Goal: Entertainment & Leisure: Consume media (video, audio)

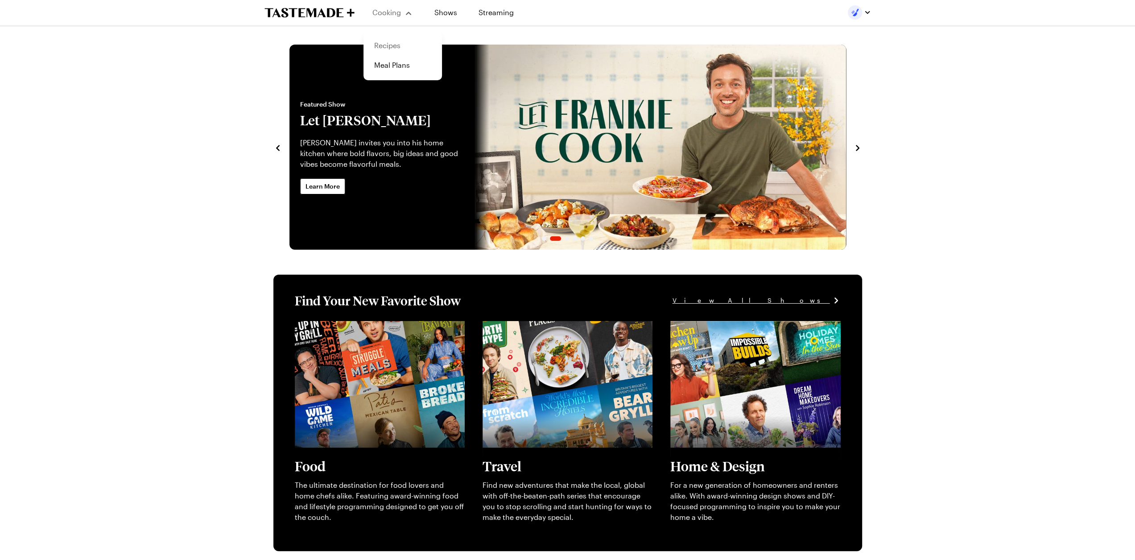
click at [392, 48] on link "Recipes" at bounding box center [403, 46] width 68 height 20
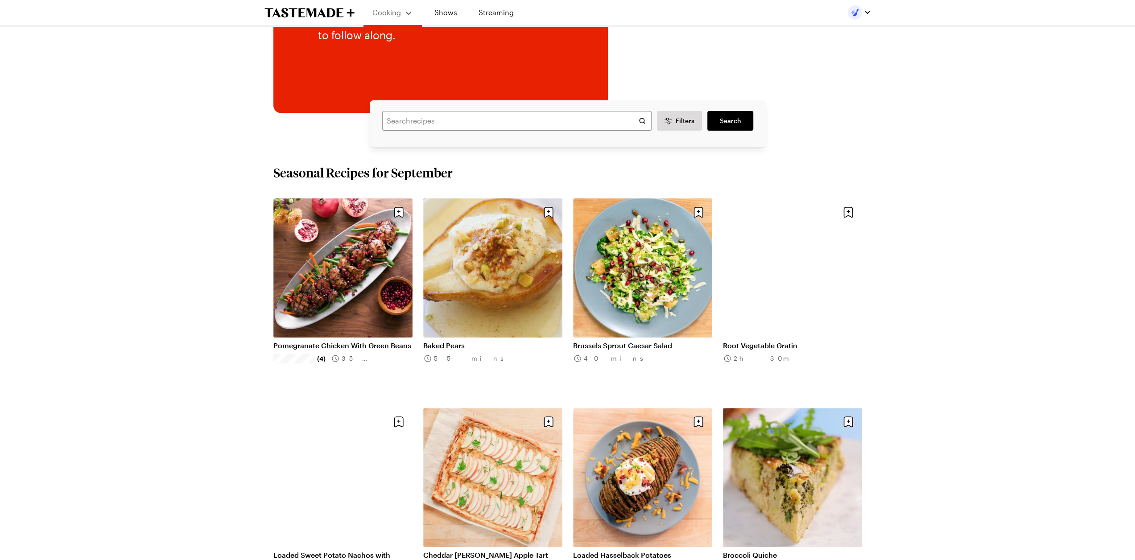
scroll to position [178, 0]
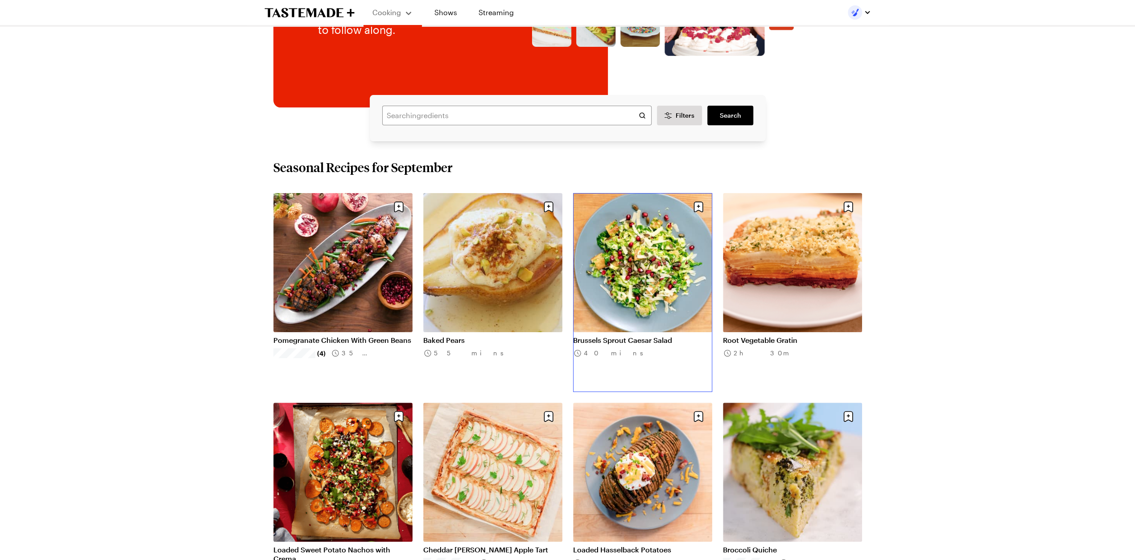
click at [642, 336] on link "Brussels Sprout Caesar Salad" at bounding box center [642, 340] width 139 height 9
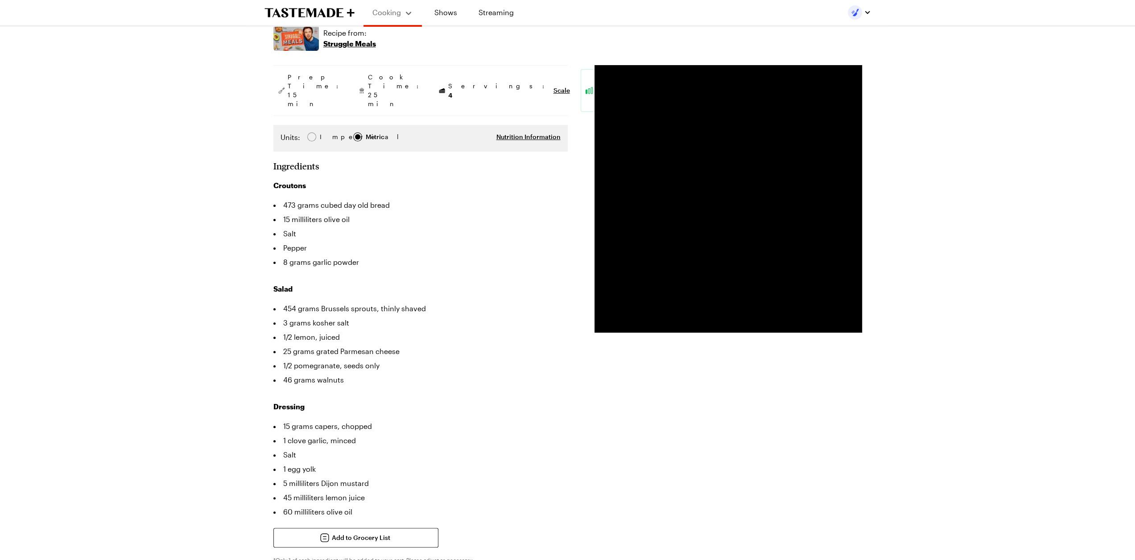
scroll to position [89, 0]
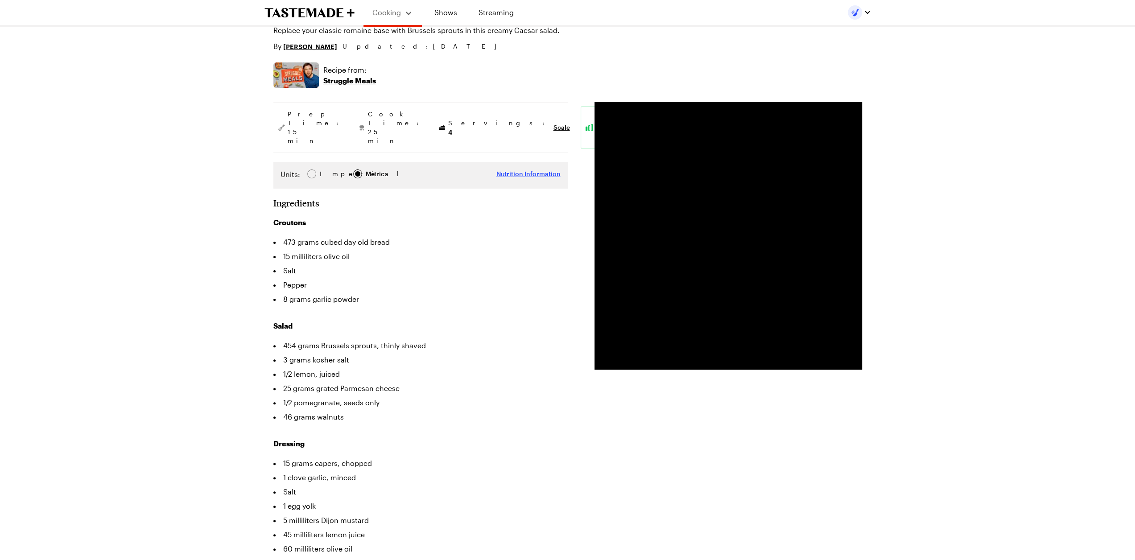
click at [516, 169] on span "Nutrition Information" at bounding box center [528, 173] width 64 height 9
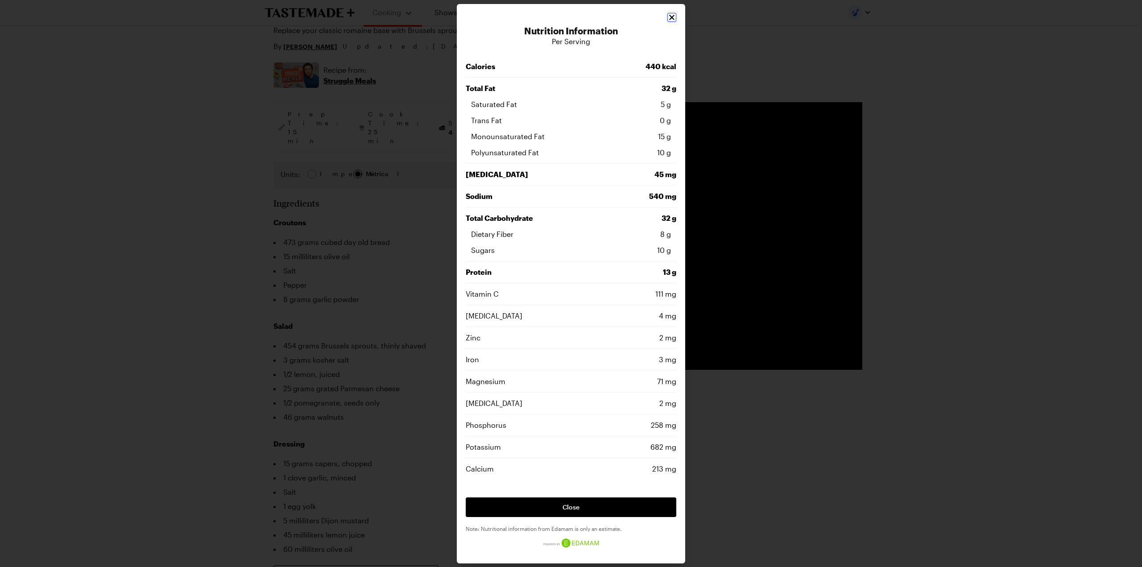
click at [673, 17] on icon "Close" at bounding box center [671, 17] width 5 height 5
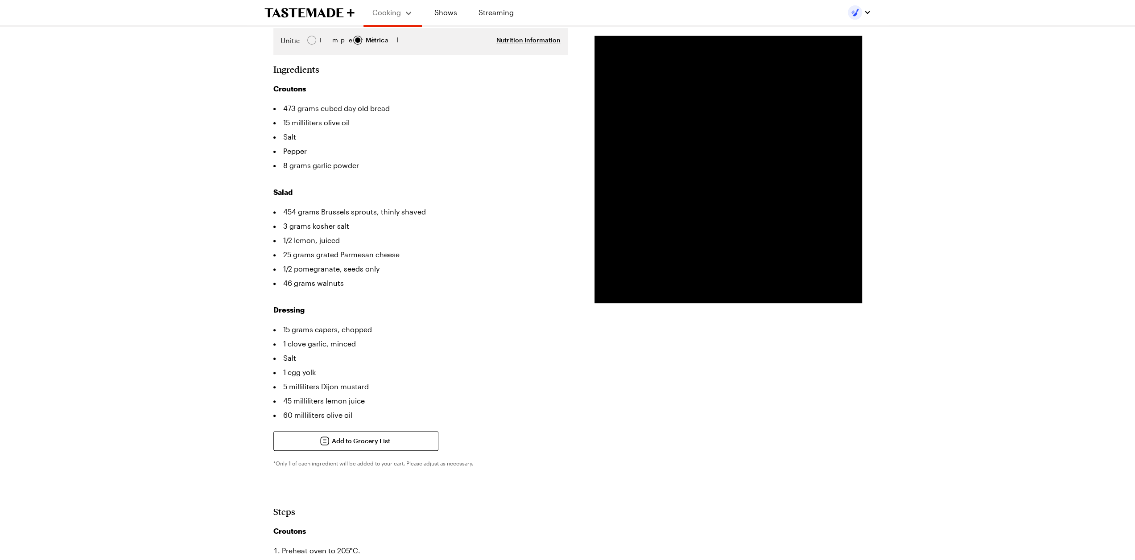
scroll to position [0, 0]
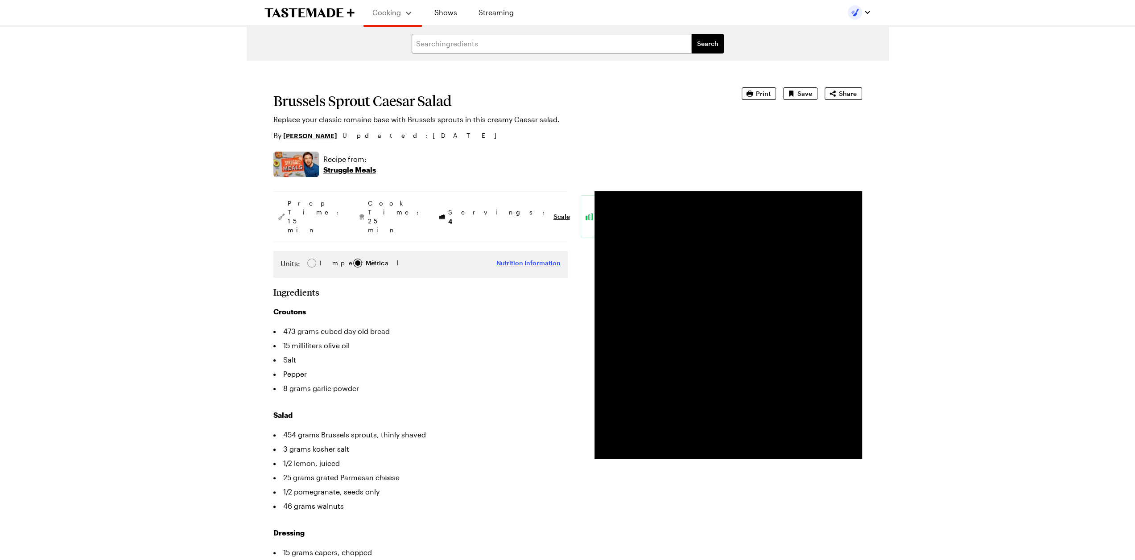
click at [510, 259] on span "Nutrition Information" at bounding box center [528, 263] width 64 height 9
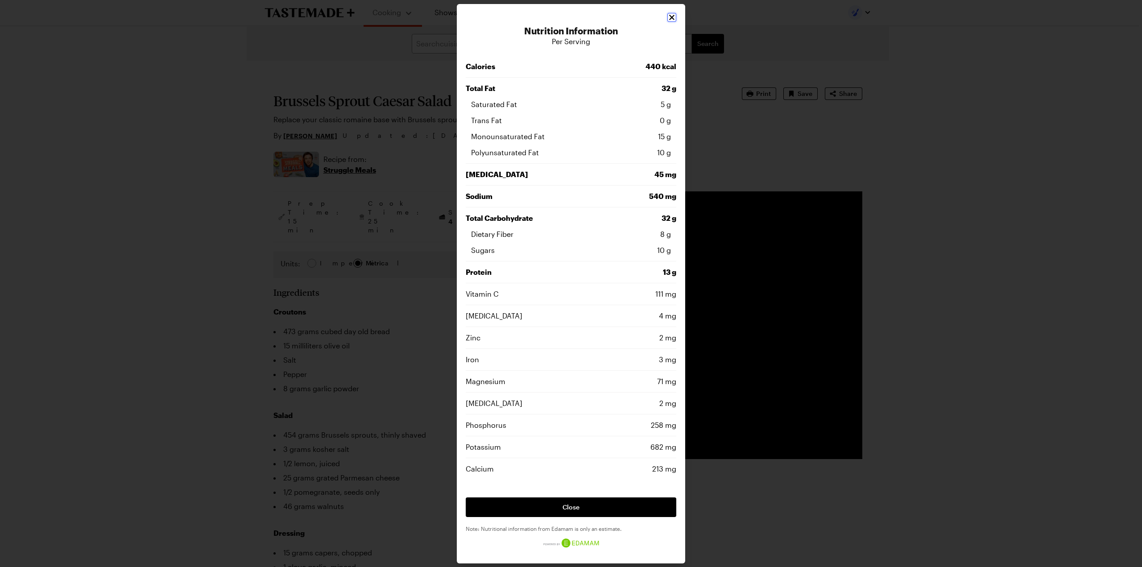
click at [671, 17] on icon "Close" at bounding box center [671, 17] width 9 height 9
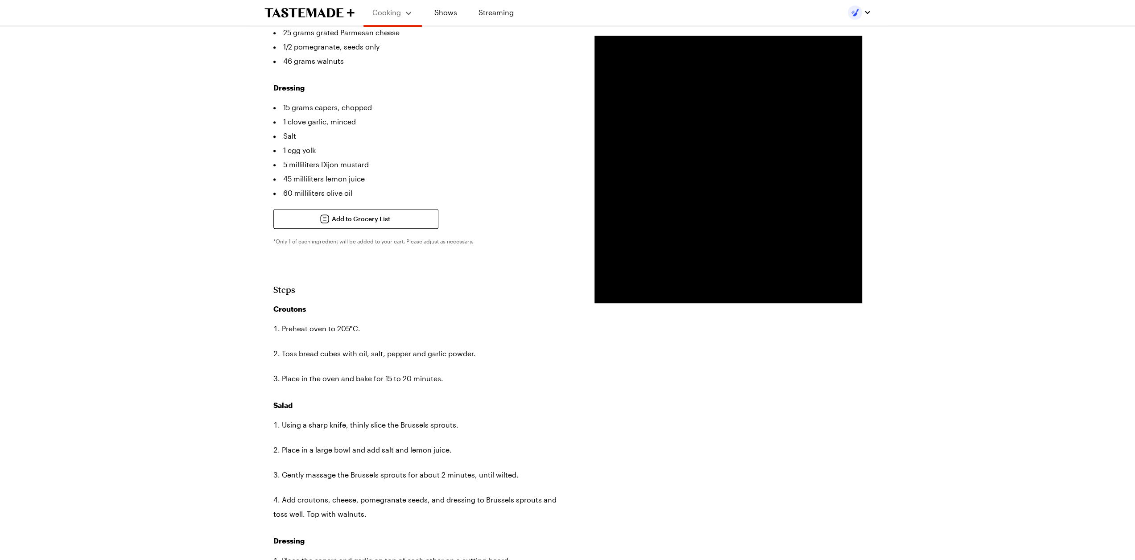
scroll to position [446, 0]
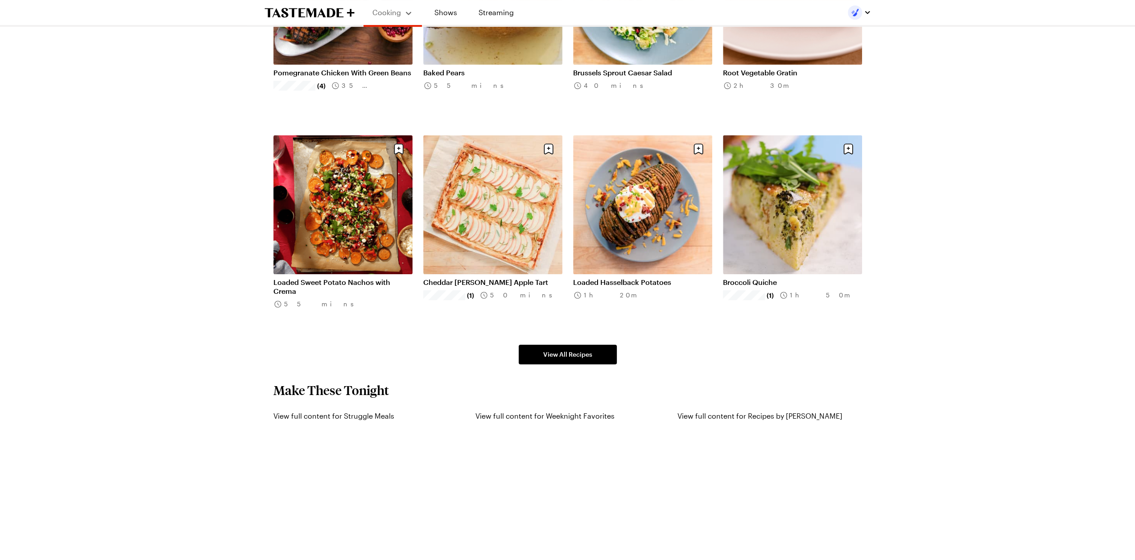
scroll to position [178, 0]
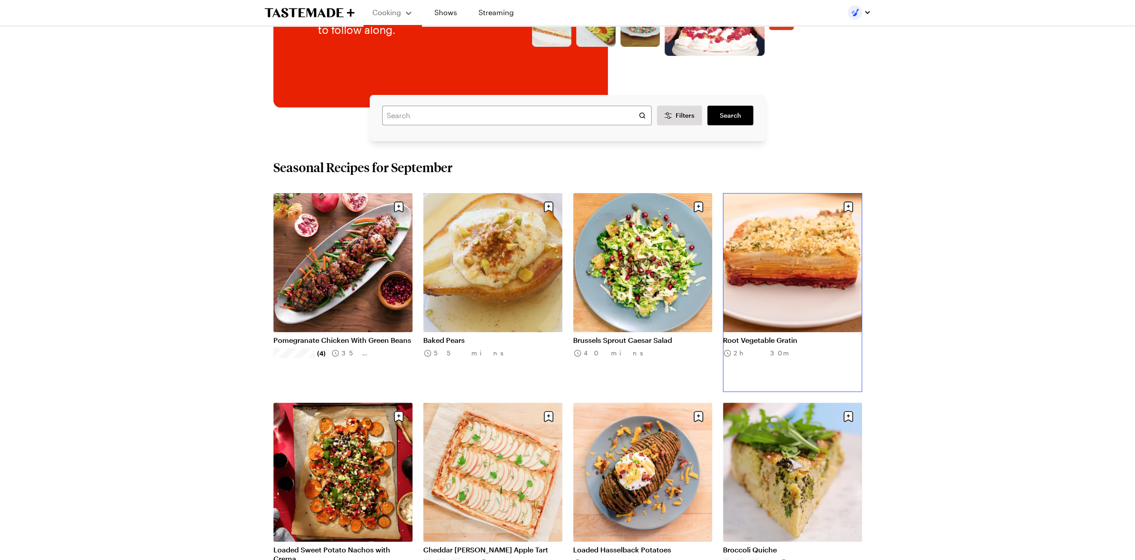
click at [787, 336] on link "Root Vegetable Gratin" at bounding box center [792, 340] width 139 height 9
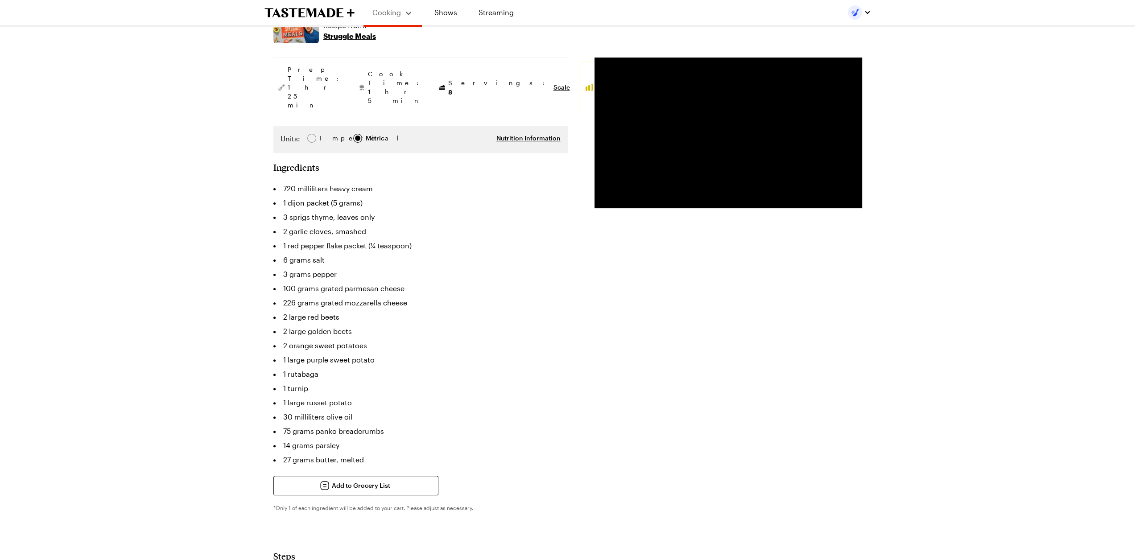
scroll to position [89, 0]
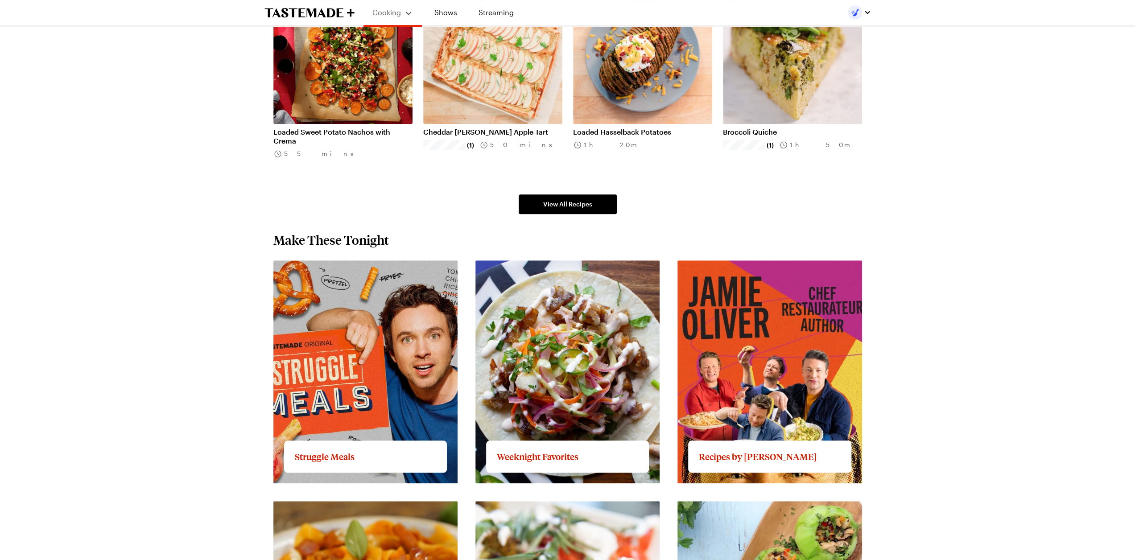
scroll to position [624, 0]
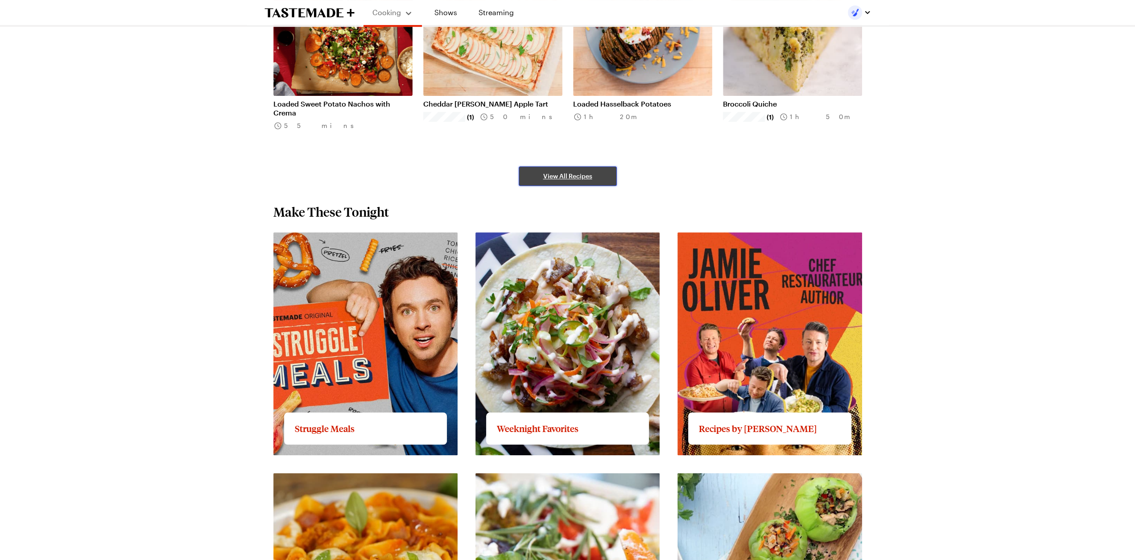
click at [549, 175] on span "View All Recipes" at bounding box center [567, 176] width 49 height 9
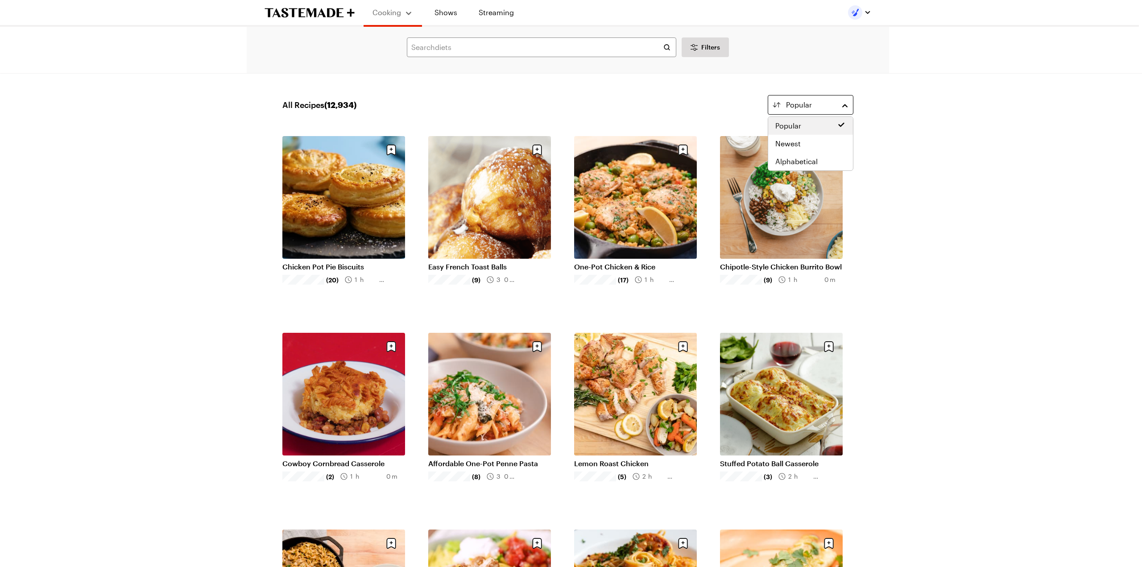
click at [804, 106] on span "Popular" at bounding box center [799, 104] width 26 height 11
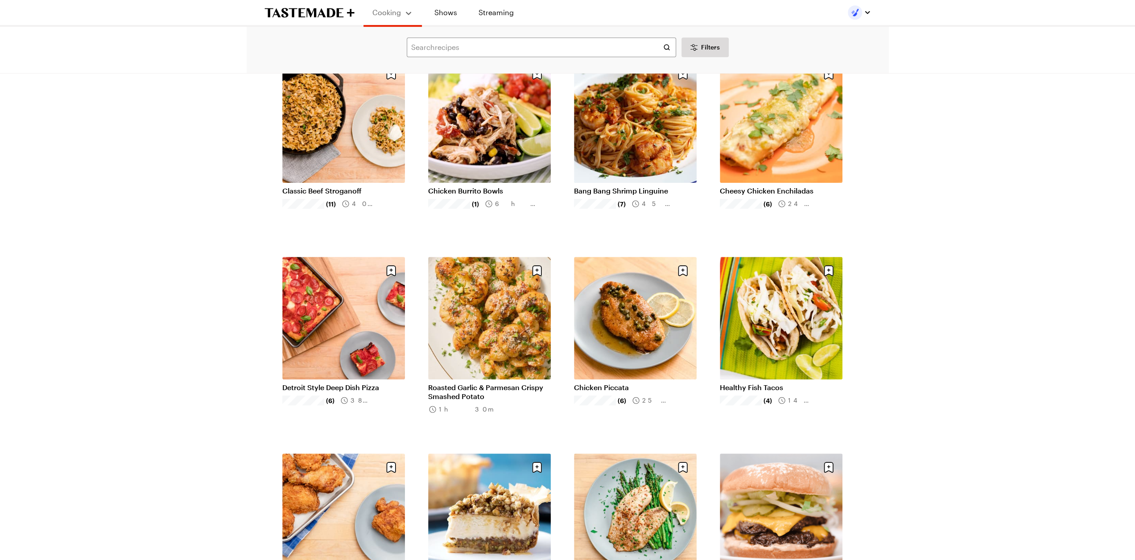
scroll to position [624, 0]
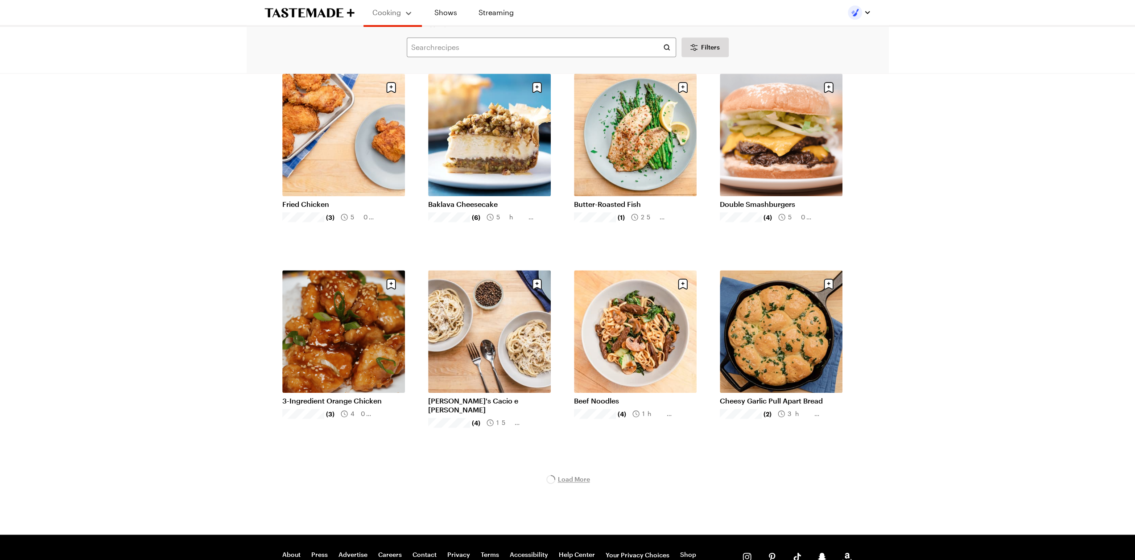
scroll to position [892, 0]
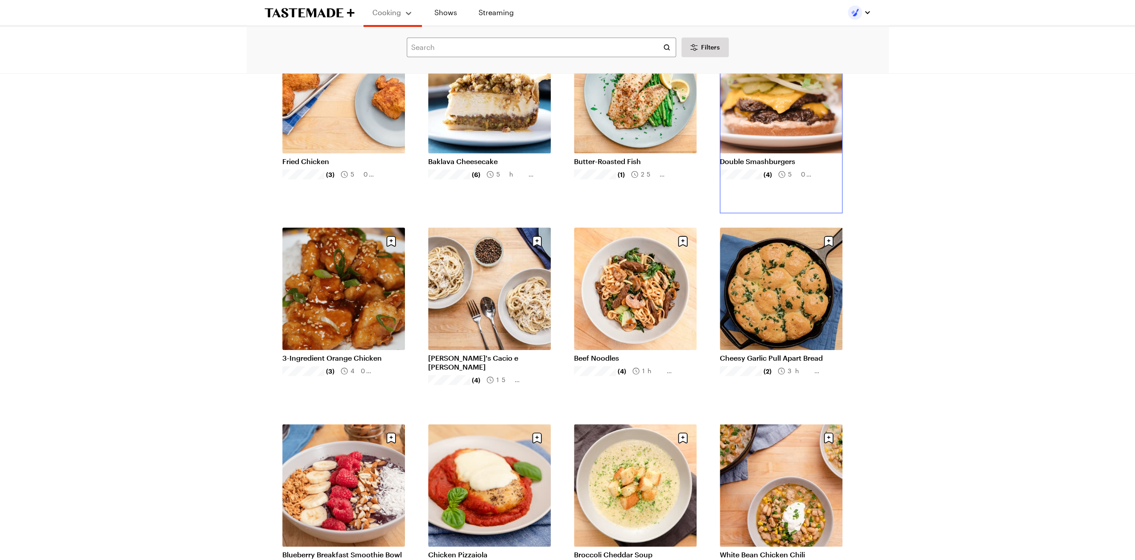
click at [762, 157] on link "Double Smashburgers" at bounding box center [781, 161] width 123 height 9
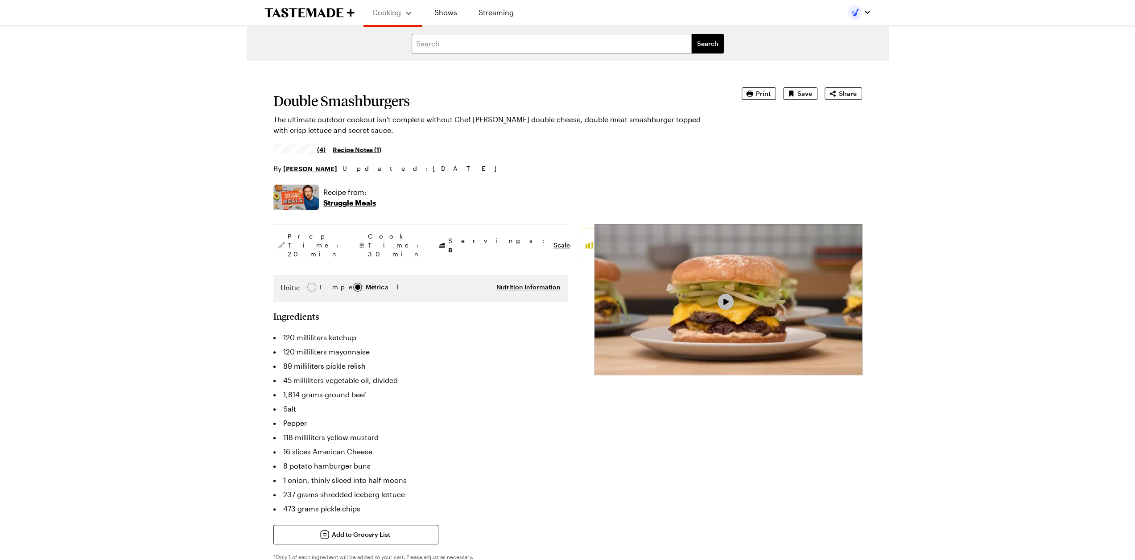
click at [726, 303] on span "Video Player" at bounding box center [726, 302] width 8 height 8
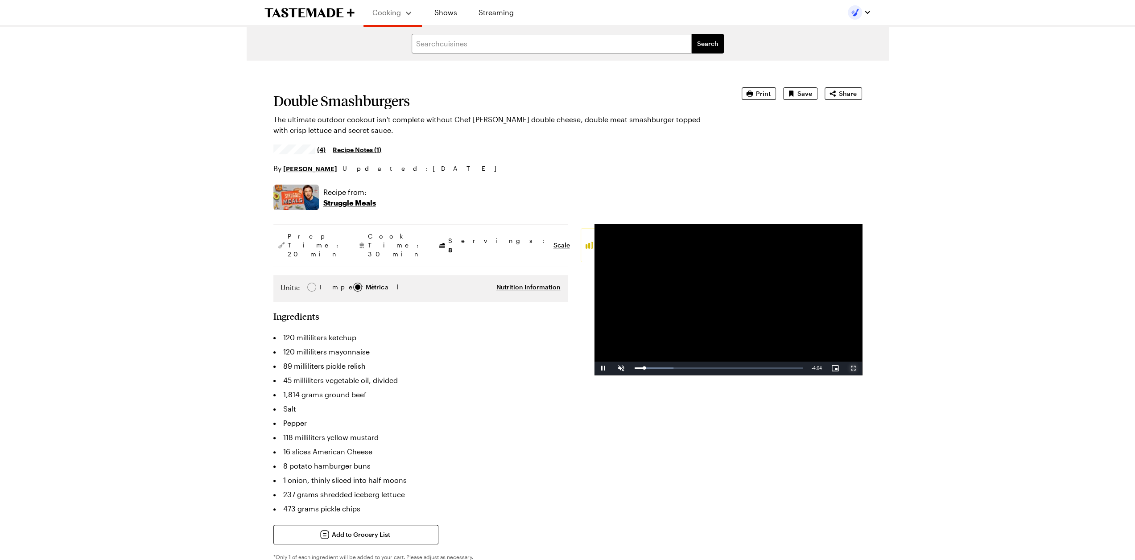
click at [853, 368] on span "Video Player" at bounding box center [853, 368] width 18 height 0
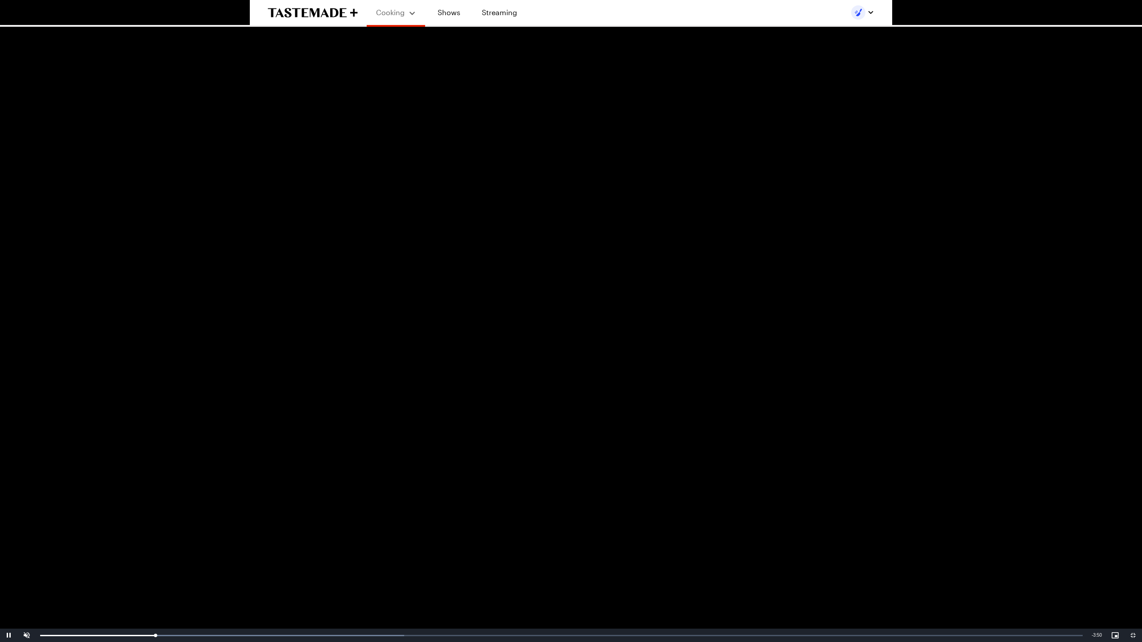
click at [749, 412] on video "Video Player" at bounding box center [571, 321] width 1142 height 642
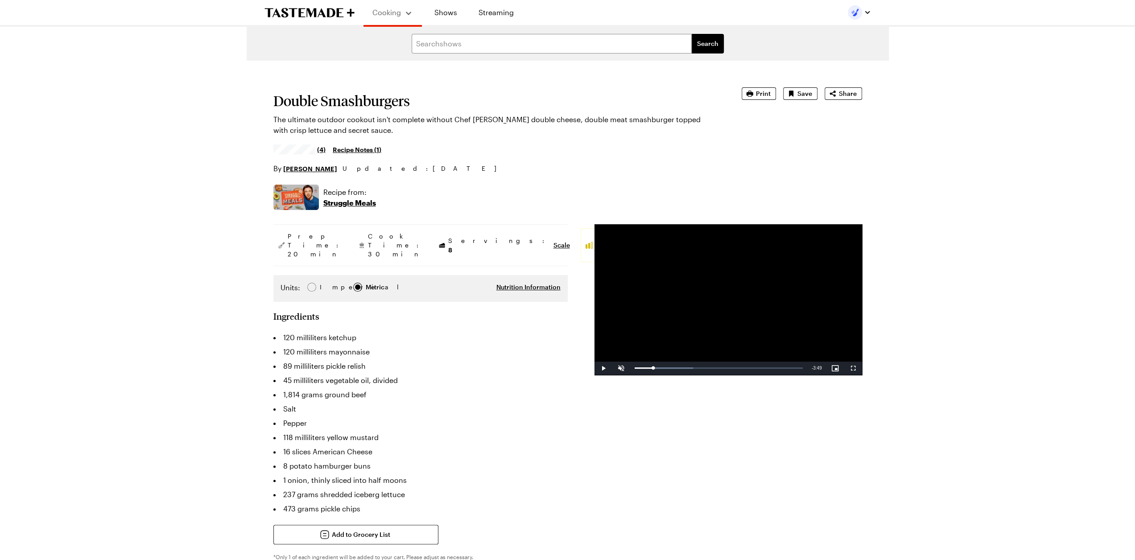
click at [777, 316] on video "Video Player" at bounding box center [729, 299] width 268 height 151
click at [854, 368] on span "Video Player" at bounding box center [853, 368] width 18 height 0
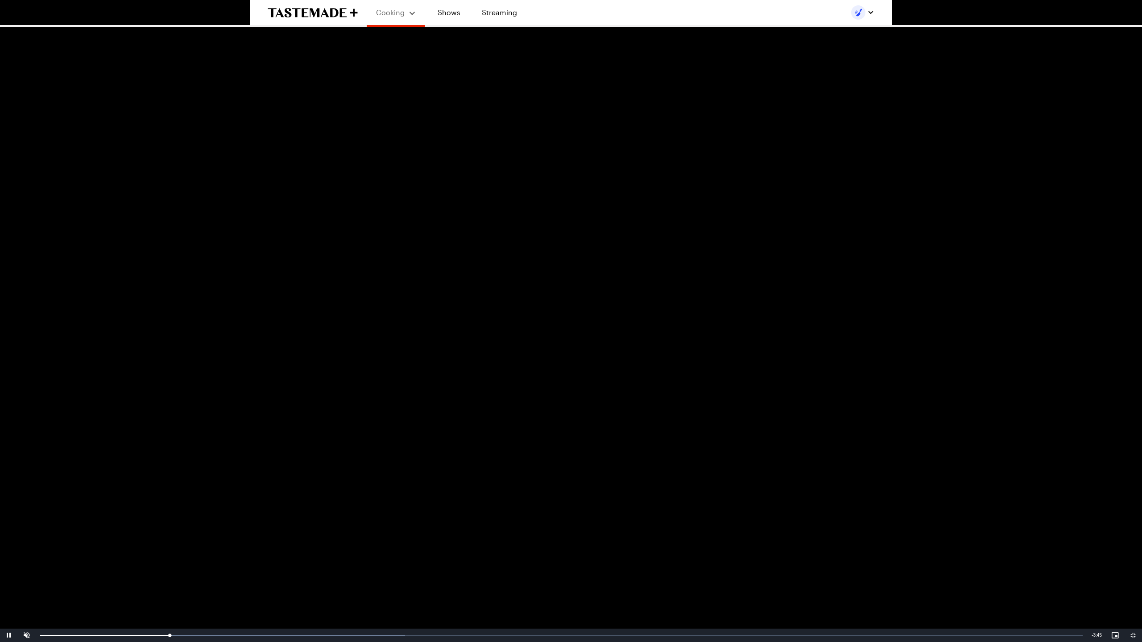
click at [948, 528] on video "Video Player" at bounding box center [571, 321] width 1142 height 642
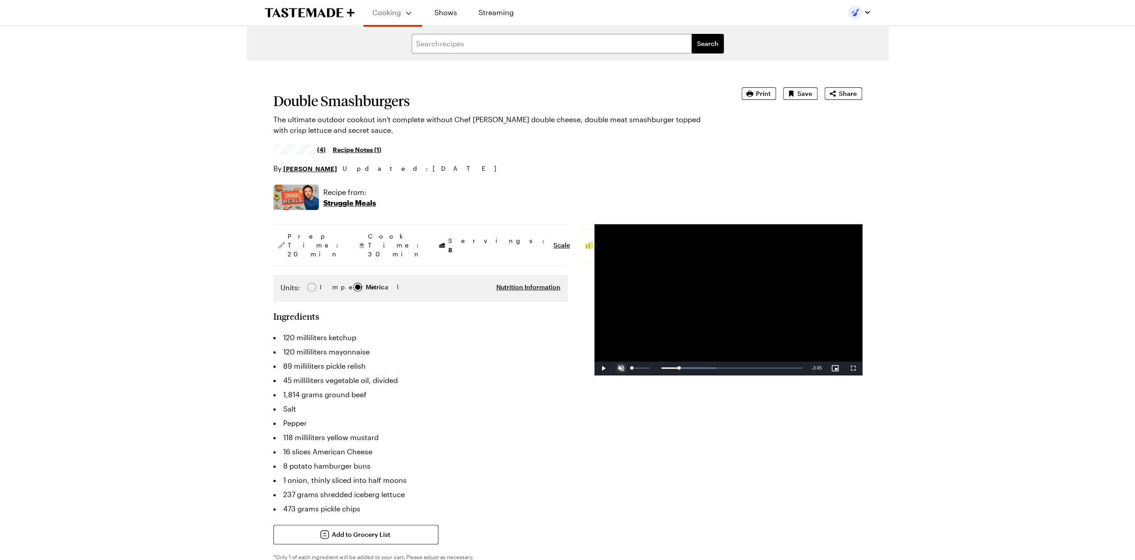
click at [620, 368] on span "Video Player" at bounding box center [621, 368] width 18 height 0
click at [601, 368] on span "Video Player" at bounding box center [604, 368] width 18 height 0
click at [751, 322] on video "Video Player" at bounding box center [729, 299] width 268 height 151
click at [740, 310] on video "Video Player" at bounding box center [729, 299] width 268 height 151
click at [739, 310] on video "Video Player" at bounding box center [729, 299] width 268 height 151
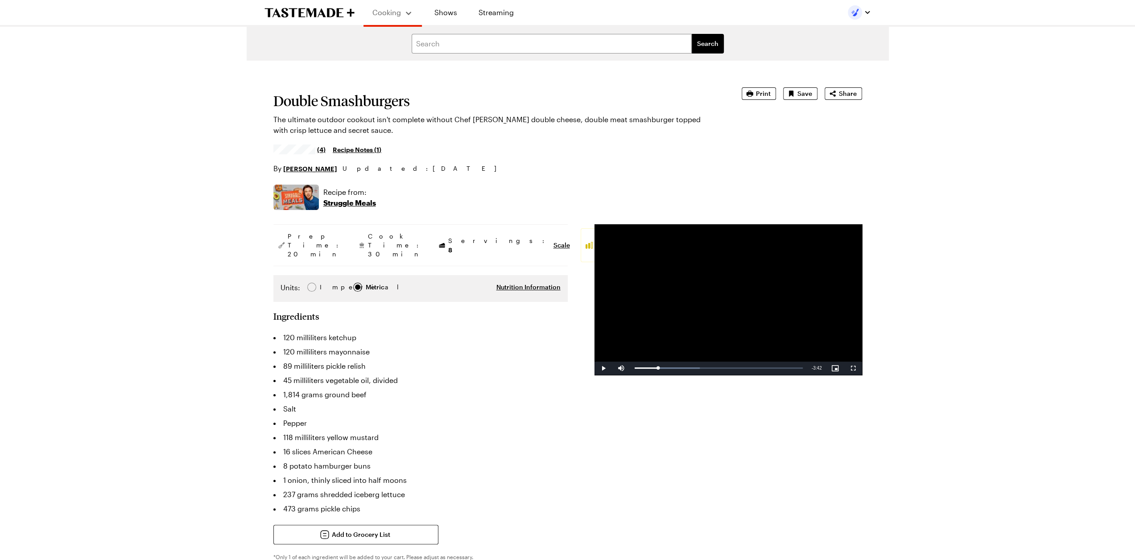
click at [776, 331] on video "Video Player" at bounding box center [729, 299] width 268 height 151
click at [853, 368] on span "Video Player" at bounding box center [853, 368] width 18 height 0
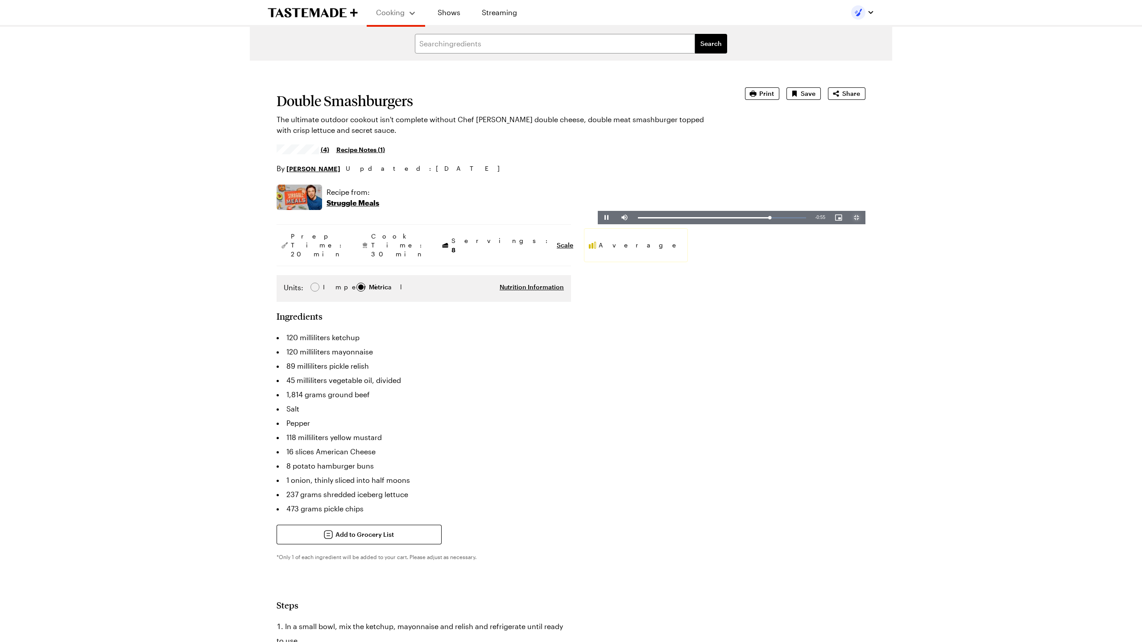
type textarea "x"
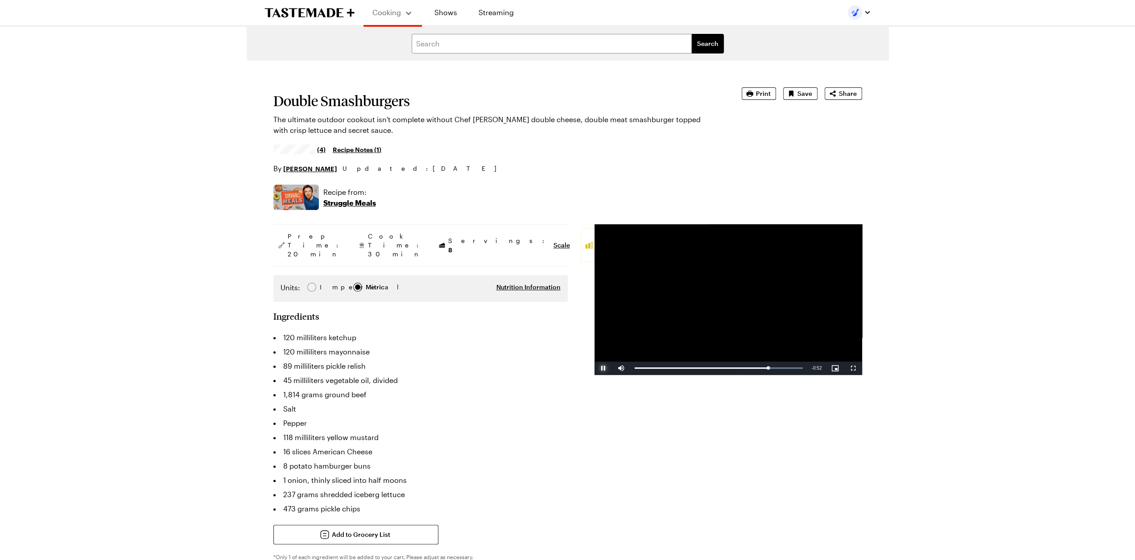
click at [603, 368] on span "Video Player" at bounding box center [604, 368] width 18 height 0
